Goal: Transaction & Acquisition: Subscribe to service/newsletter

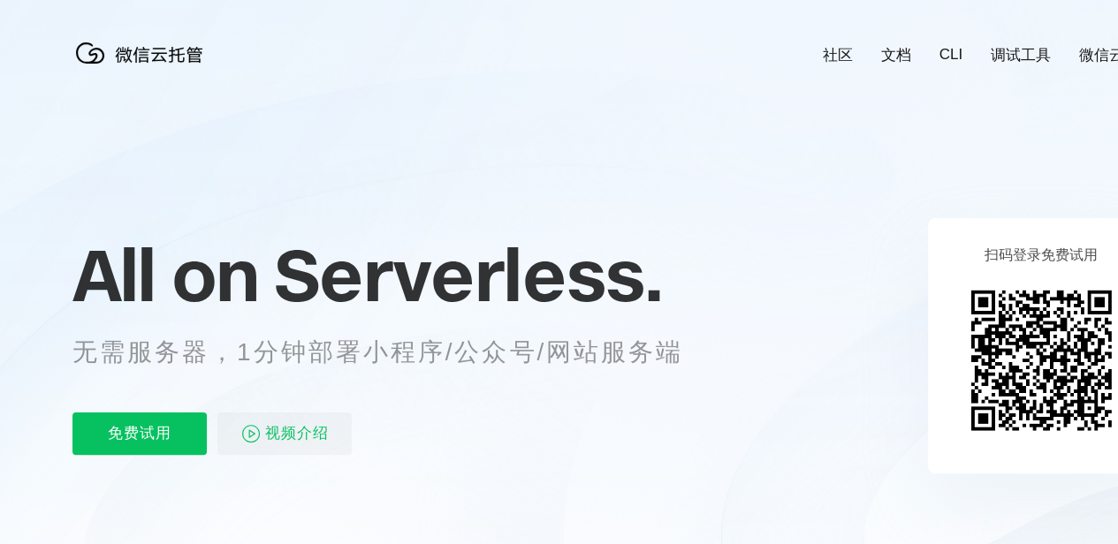
scroll to position [0, 3142]
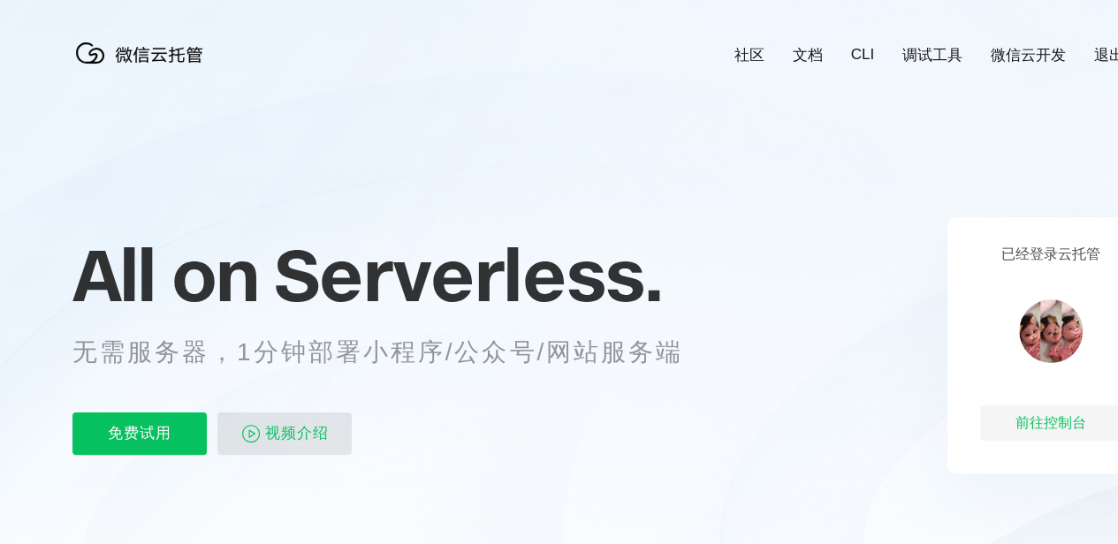
scroll to position [0, 3142]
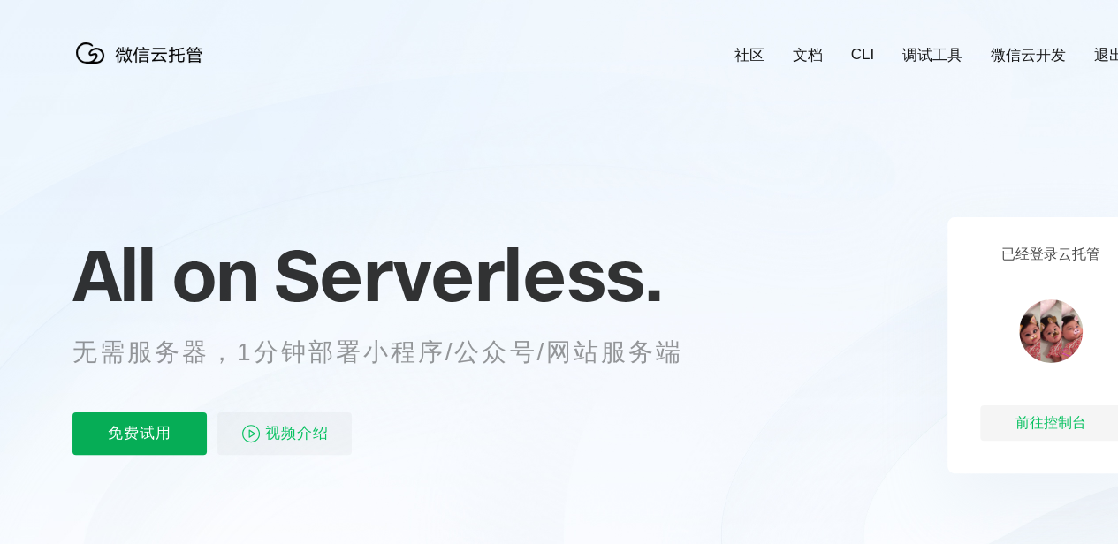
click at [165, 448] on p "免费试用" at bounding box center [139, 434] width 134 height 42
